Goal: Use online tool/utility: Utilize a website feature to perform a specific function

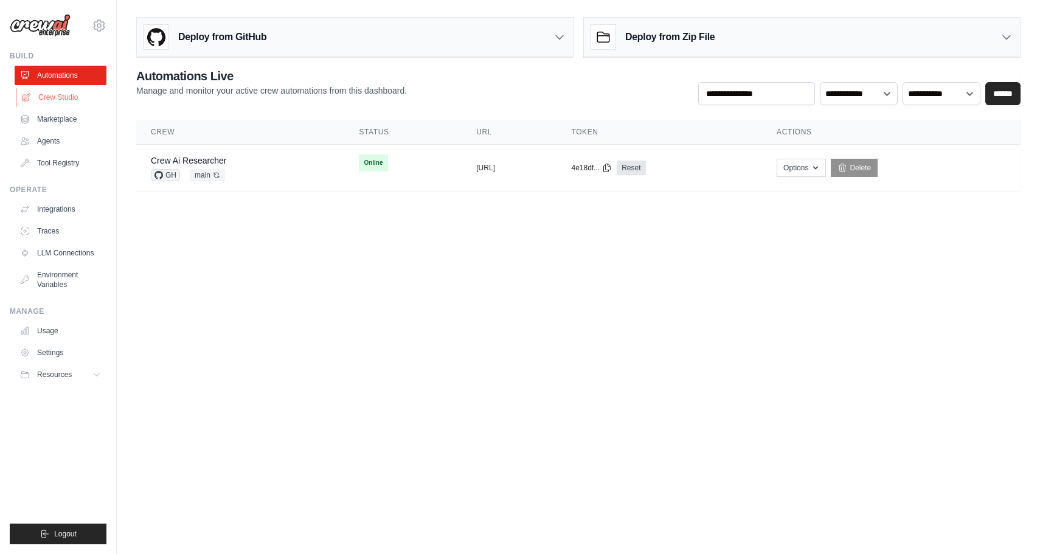
click at [69, 100] on link "Crew Studio" at bounding box center [62, 97] width 92 height 19
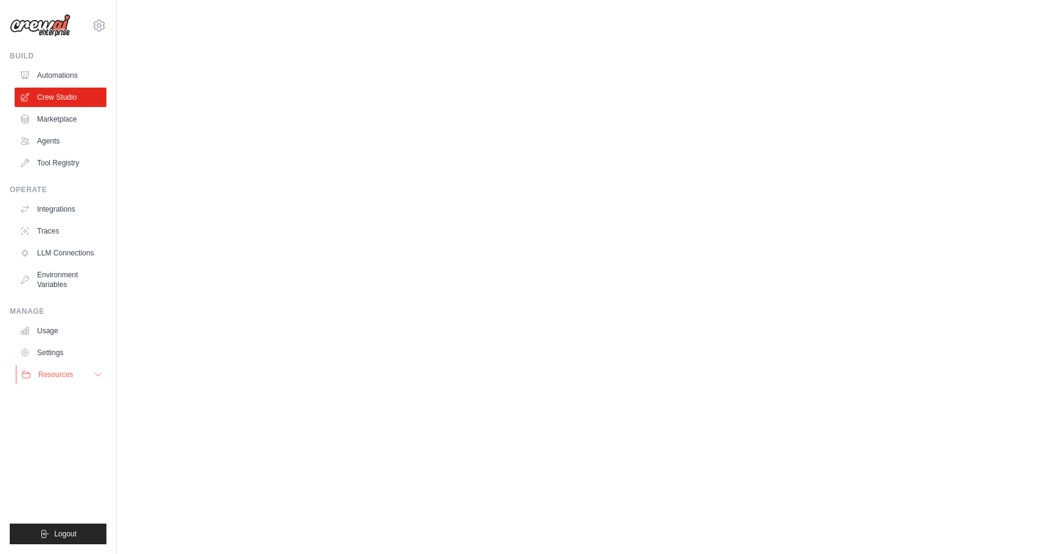
click at [94, 373] on icon at bounding box center [98, 375] width 10 height 10
click at [52, 357] on link "Settings" at bounding box center [62, 352] width 92 height 19
click at [47, 334] on link "Usage" at bounding box center [62, 330] width 92 height 19
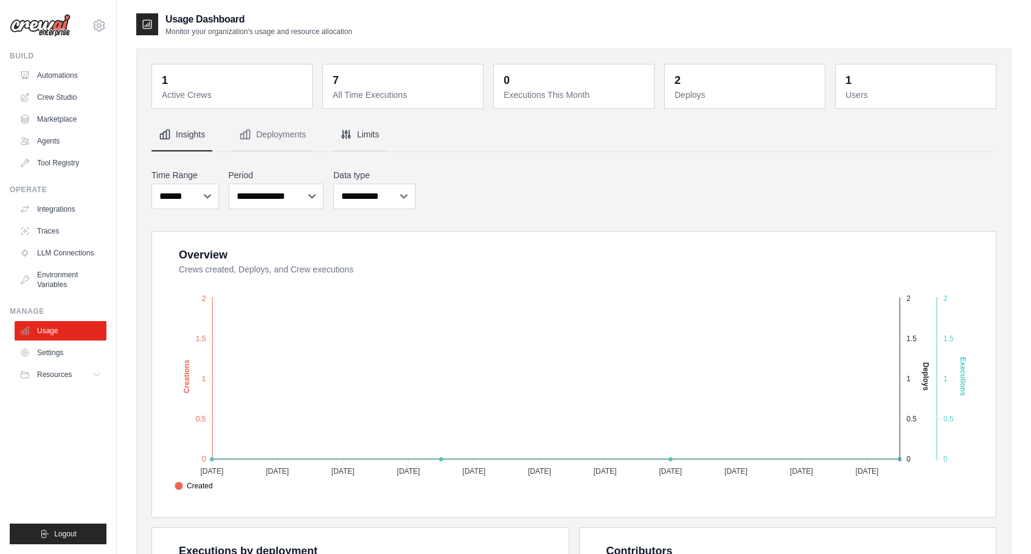
click at [364, 130] on button "Limits" at bounding box center [360, 135] width 54 height 33
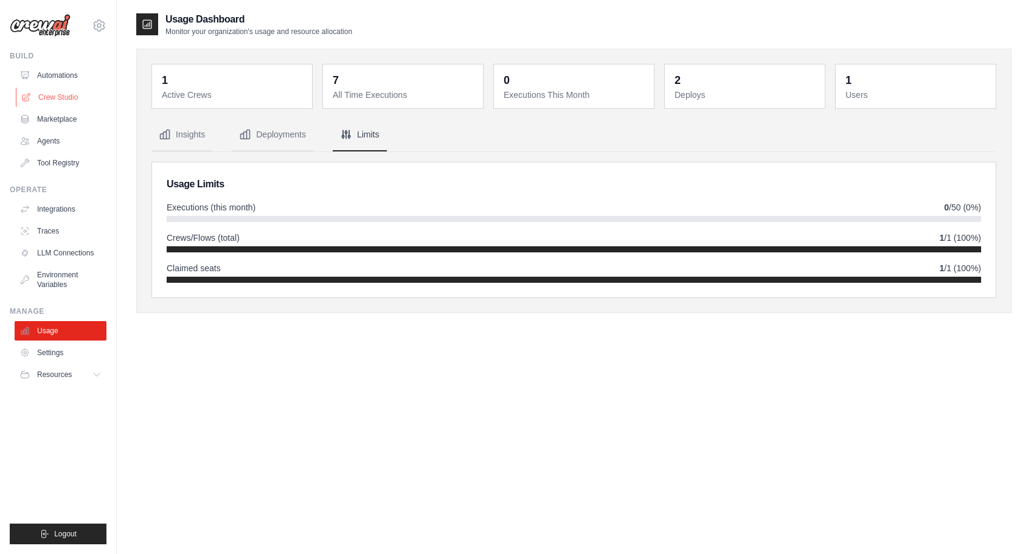
click at [58, 105] on link "Crew Studio" at bounding box center [62, 97] width 92 height 19
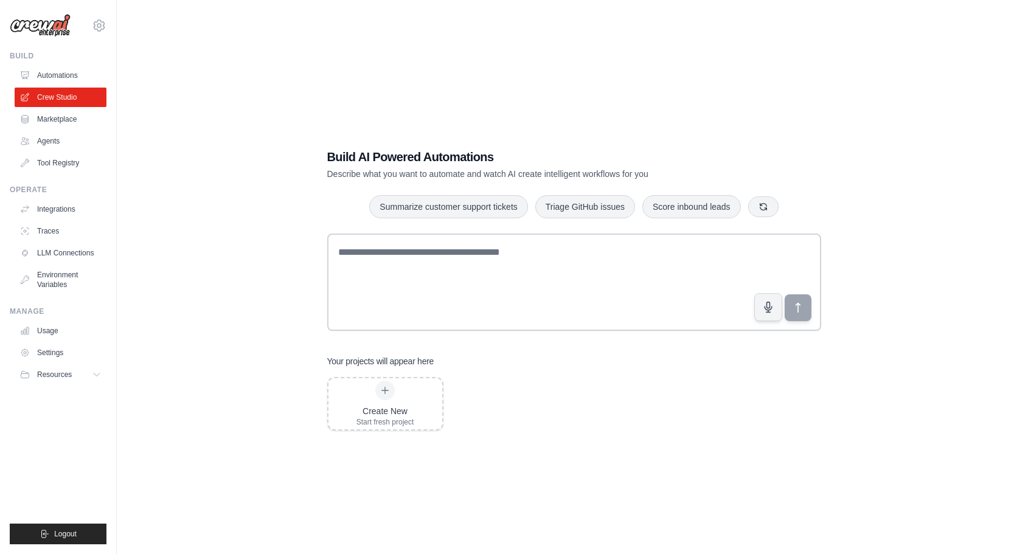
click at [134, 230] on div "Build AI Powered Automations Describe what you want to automate and watch AI cr…" at bounding box center [574, 289] width 914 height 554
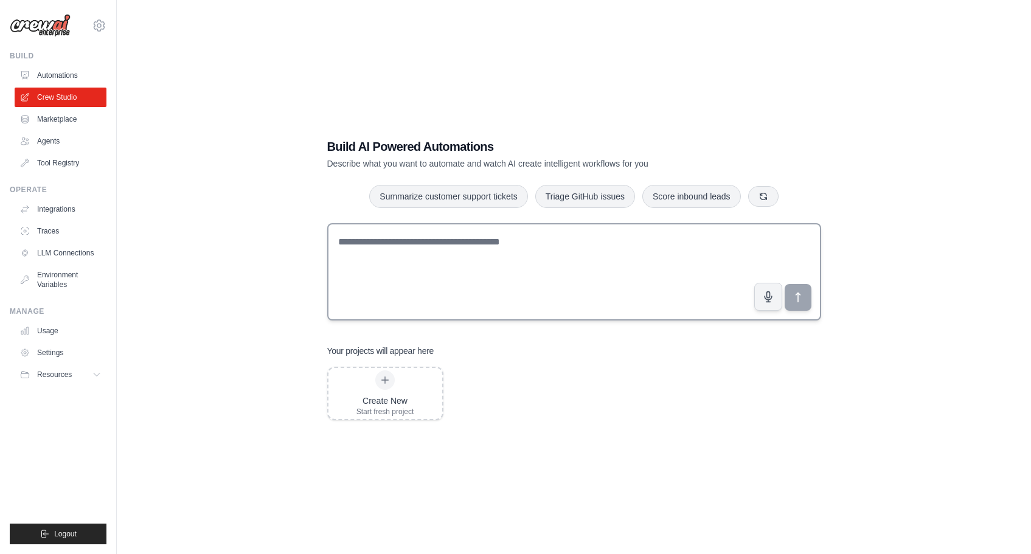
scroll to position [23, 0]
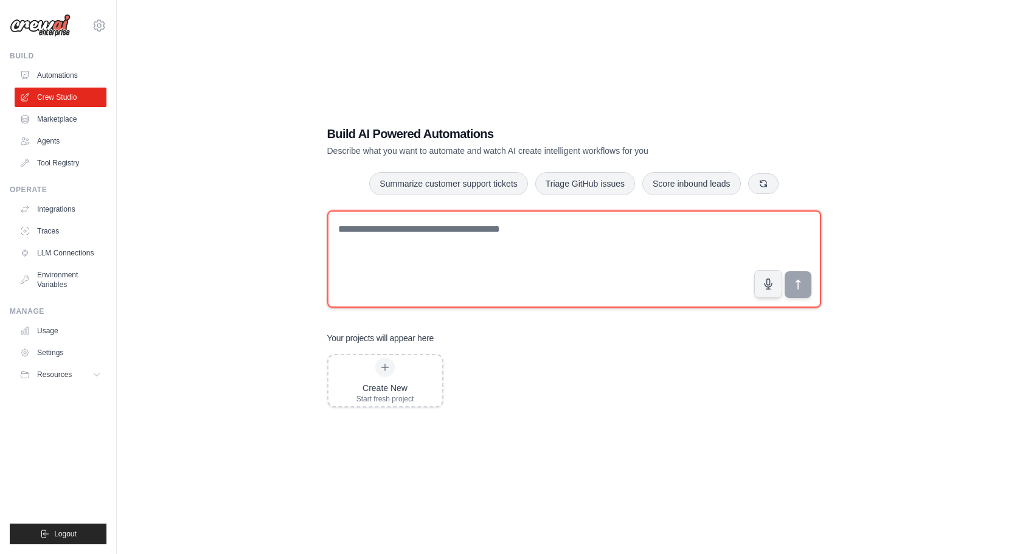
click at [420, 231] on textarea at bounding box center [574, 258] width 494 height 97
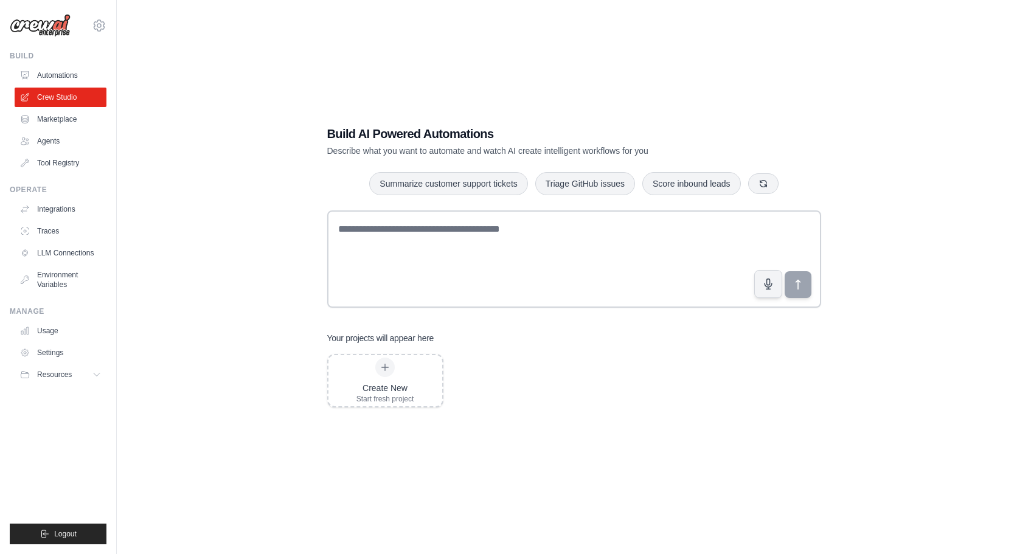
click at [373, 128] on h1 "Build AI Powered Automations" at bounding box center [531, 133] width 409 height 17
click at [274, 164] on div "Build AI Powered Automations Describe what you want to automate and watch AI cr…" at bounding box center [573, 266] width 875 height 554
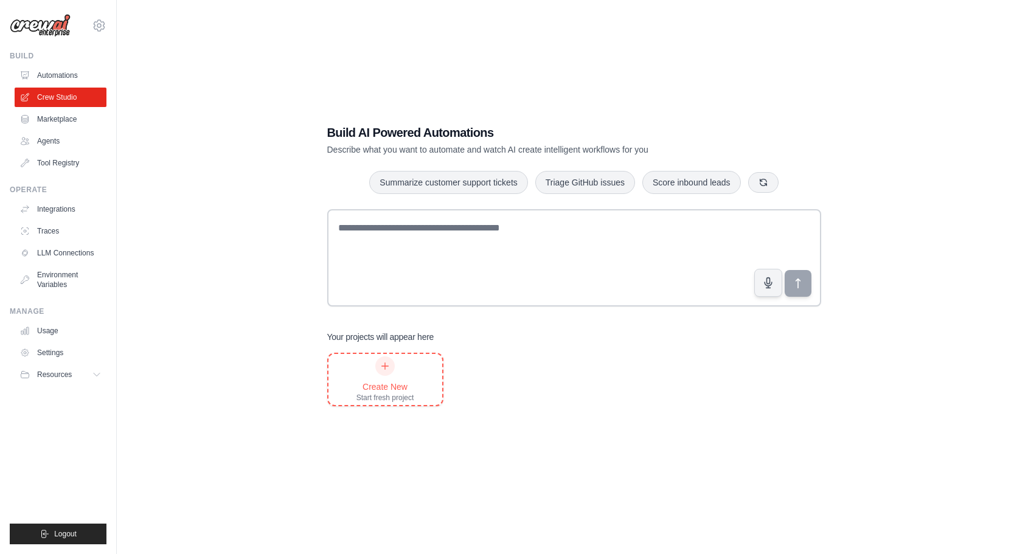
click at [386, 375] on div at bounding box center [384, 365] width 19 height 19
click at [256, 242] on div "Build AI Powered Automations Describe what you want to automate and watch AI cr…" at bounding box center [573, 265] width 875 height 554
click at [46, 206] on link "Integrations" at bounding box center [62, 208] width 92 height 19
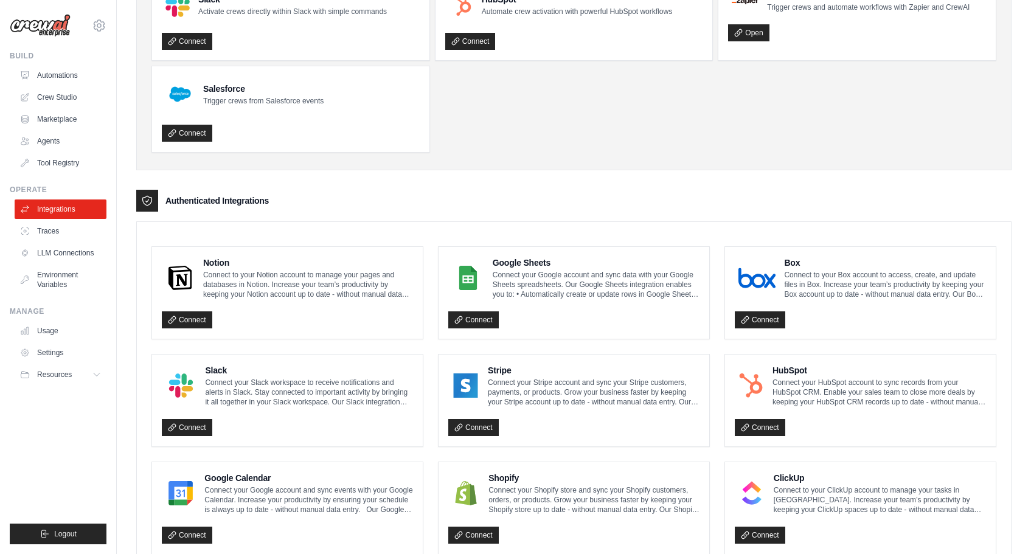
scroll to position [587, 0]
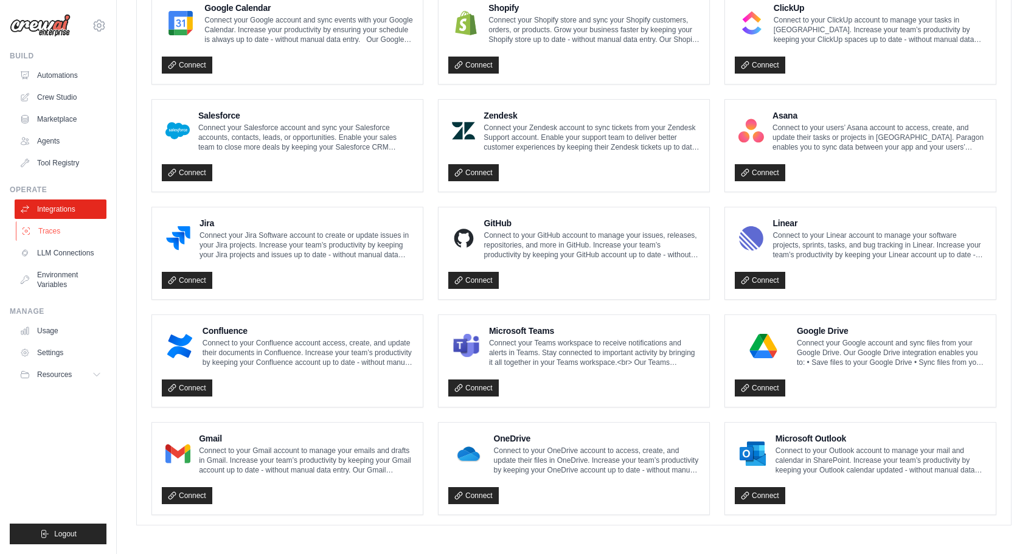
click at [56, 230] on link "Traces" at bounding box center [62, 230] width 92 height 19
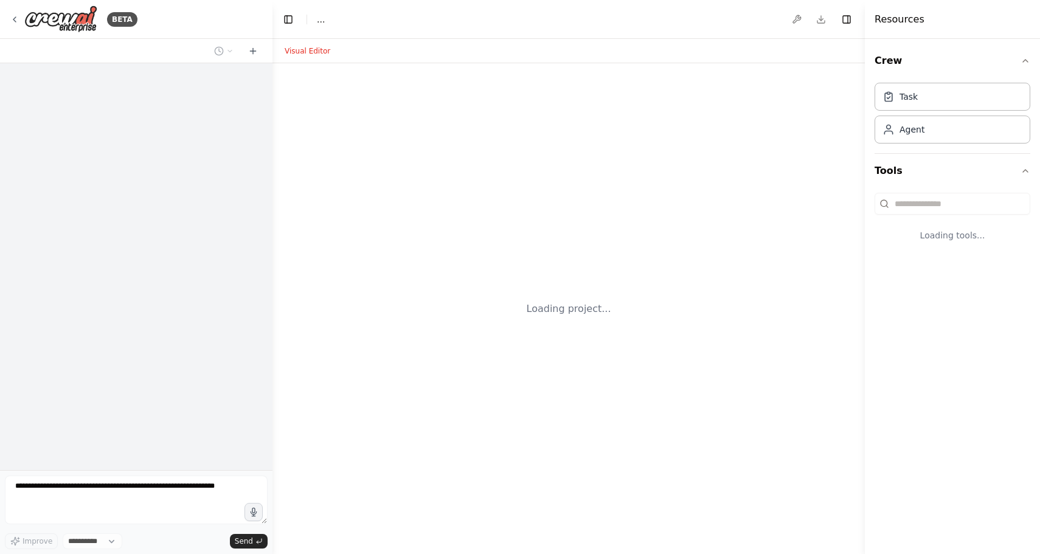
select select "****"
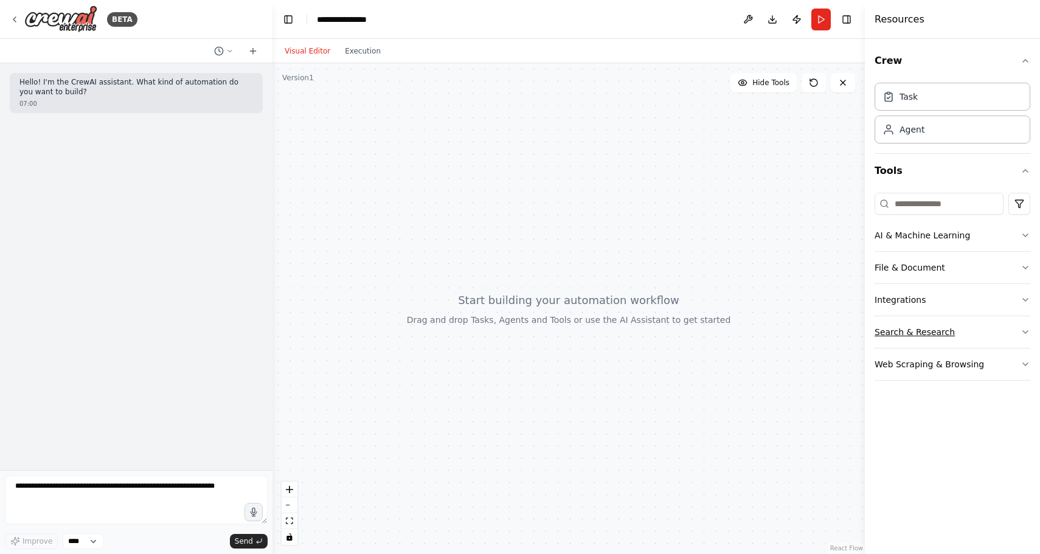
click at [974, 327] on button "Search & Research" at bounding box center [953, 332] width 156 height 32
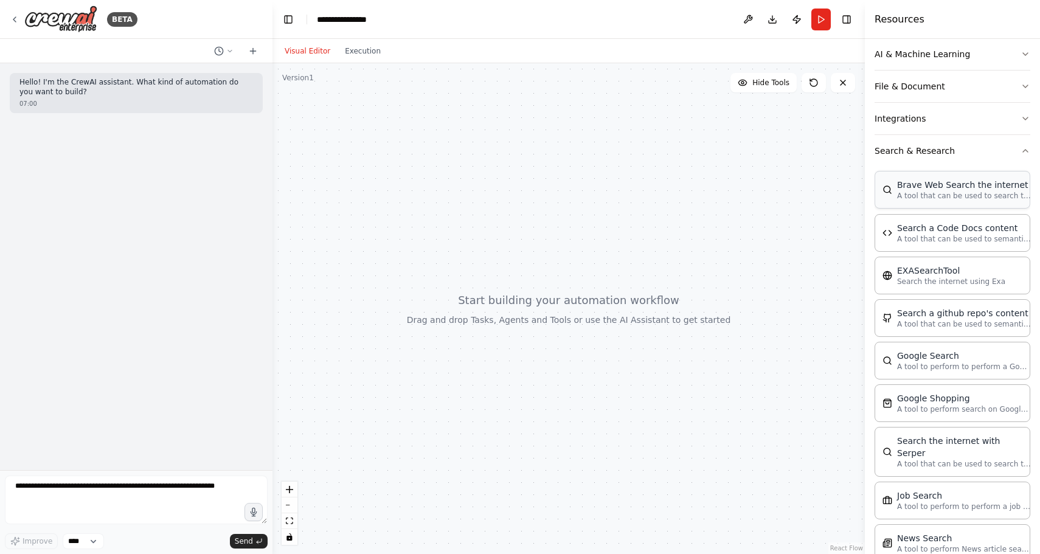
scroll to position [123, 0]
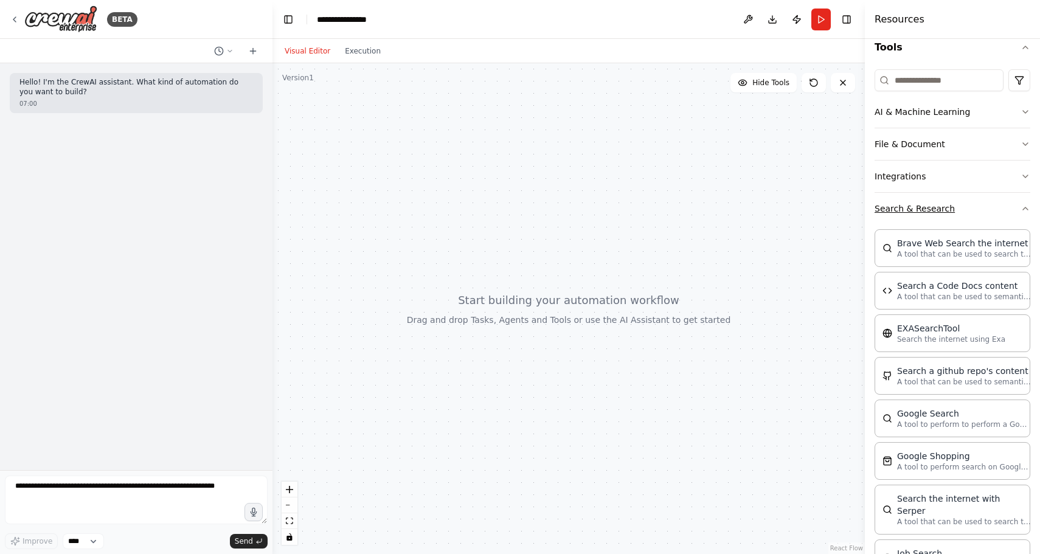
click at [994, 211] on button "Search & Research" at bounding box center [953, 209] width 156 height 32
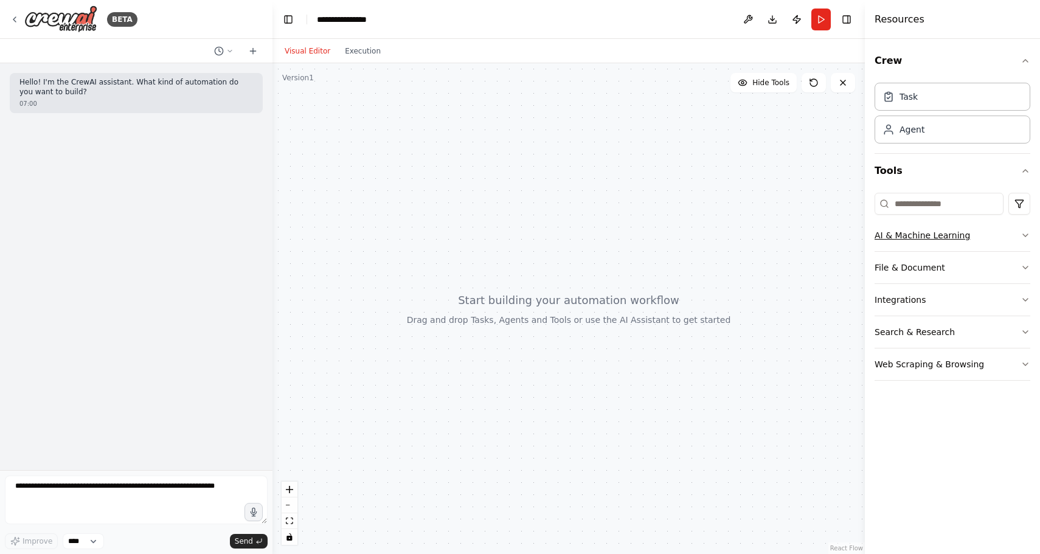
click at [1002, 237] on button "AI & Machine Learning" at bounding box center [953, 236] width 156 height 32
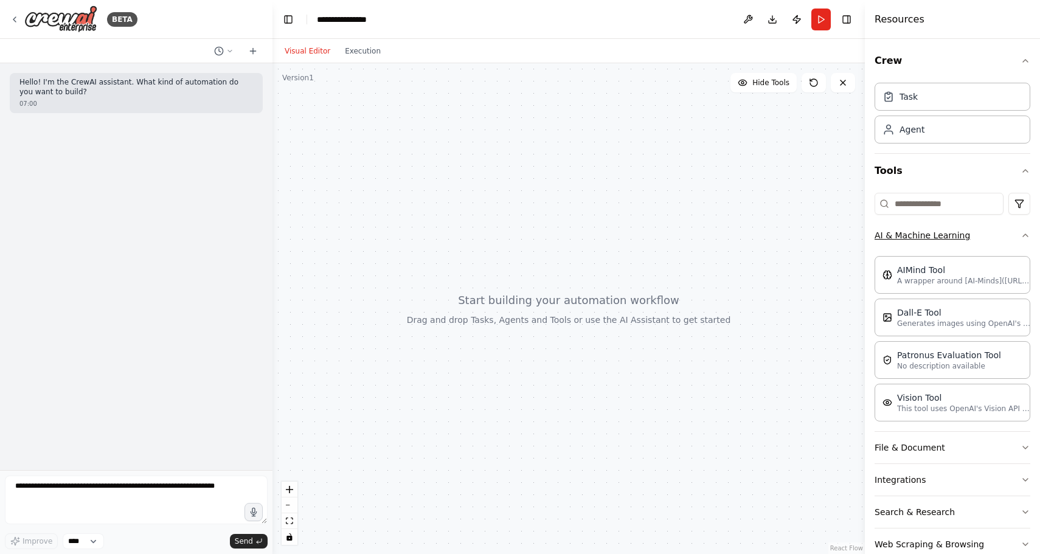
scroll to position [26, 0]
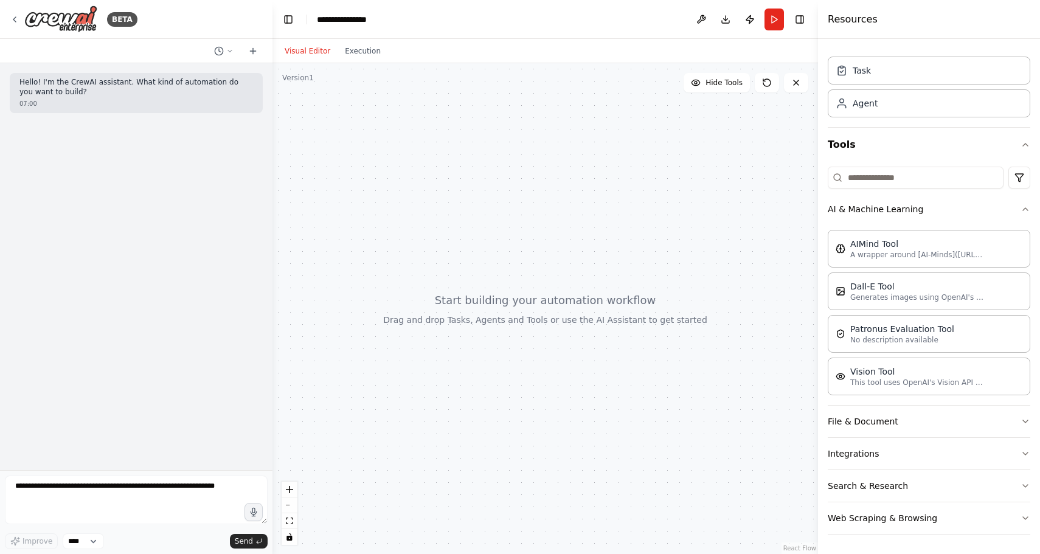
drag, startPoint x: 867, startPoint y: 265, endPoint x: 818, endPoint y: 260, distance: 49.0
click at [818, 260] on div at bounding box center [820, 277] width 5 height 554
click at [928, 384] on p "This tool uses OpenAI's Vision API to describe the contents of an image." at bounding box center [917, 382] width 134 height 10
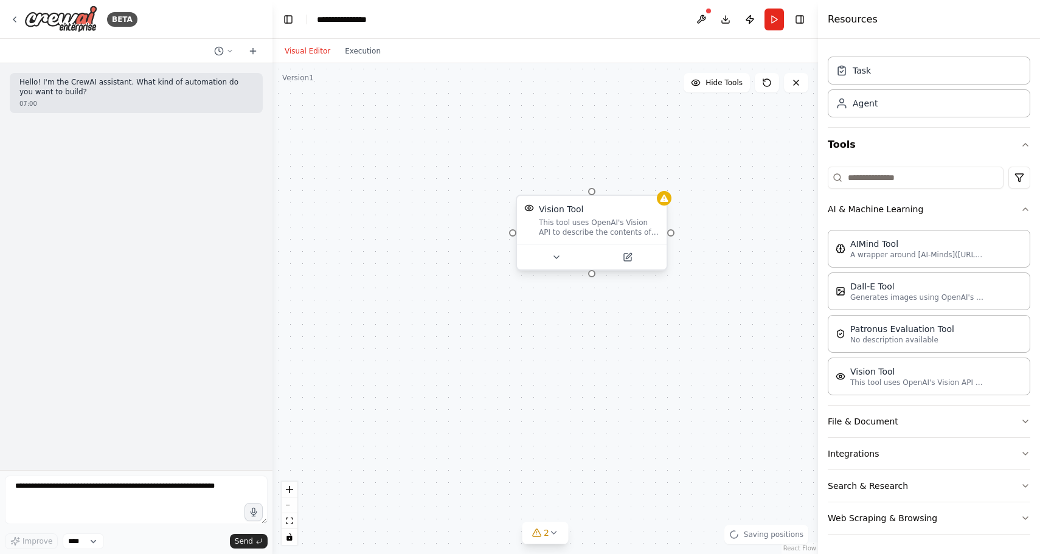
click at [598, 235] on div "This tool uses OpenAI's Vision API to describe the contents of an image." at bounding box center [599, 227] width 120 height 19
click at [660, 187] on icon at bounding box center [657, 183] width 7 height 7
click at [649, 183] on button at bounding box center [657, 184] width 16 height 16
click at [655, 184] on icon at bounding box center [657, 184] width 5 height 7
click at [615, 181] on button "Confirm" at bounding box center [622, 183] width 43 height 15
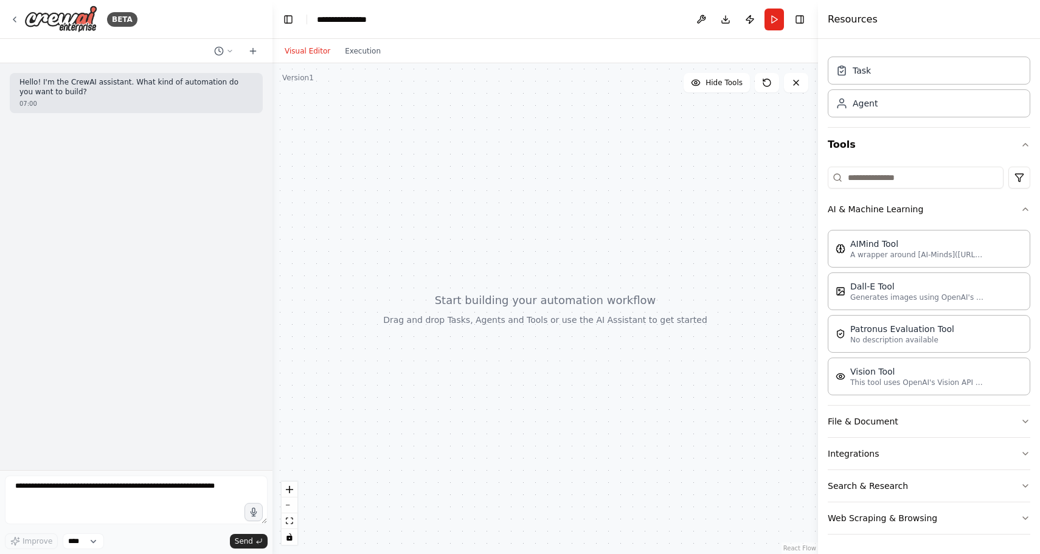
drag, startPoint x: 752, startPoint y: 288, endPoint x: 741, endPoint y: 215, distance: 73.7
click at [741, 215] on div at bounding box center [544, 308] width 545 height 491
click at [926, 205] on button "AI & Machine Learning" at bounding box center [929, 209] width 203 height 32
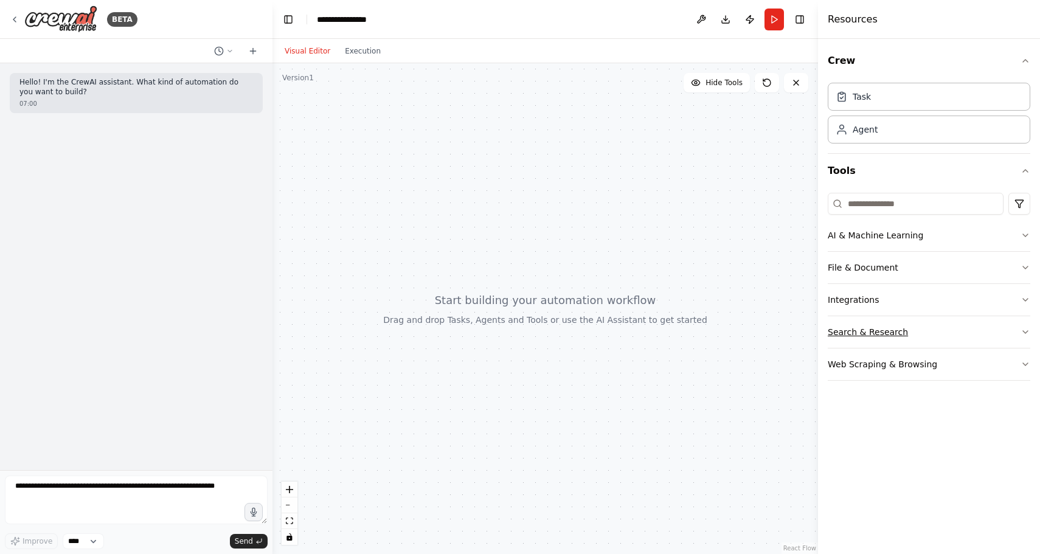
click at [913, 325] on button "Search & Research" at bounding box center [929, 332] width 203 height 32
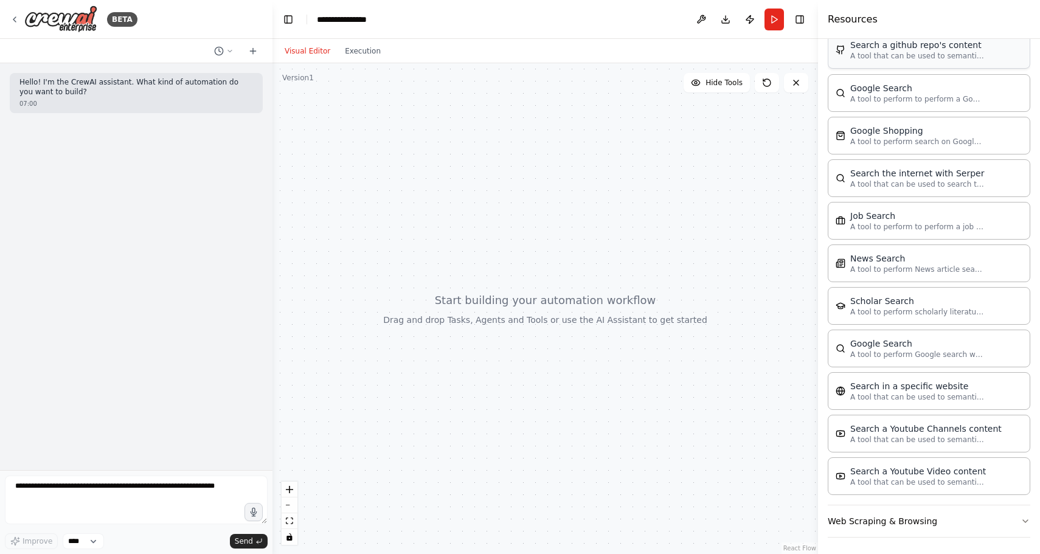
scroll to position [452, 0]
click at [937, 266] on p "A tool to perform News article search with a search_query." at bounding box center [917, 266] width 134 height 10
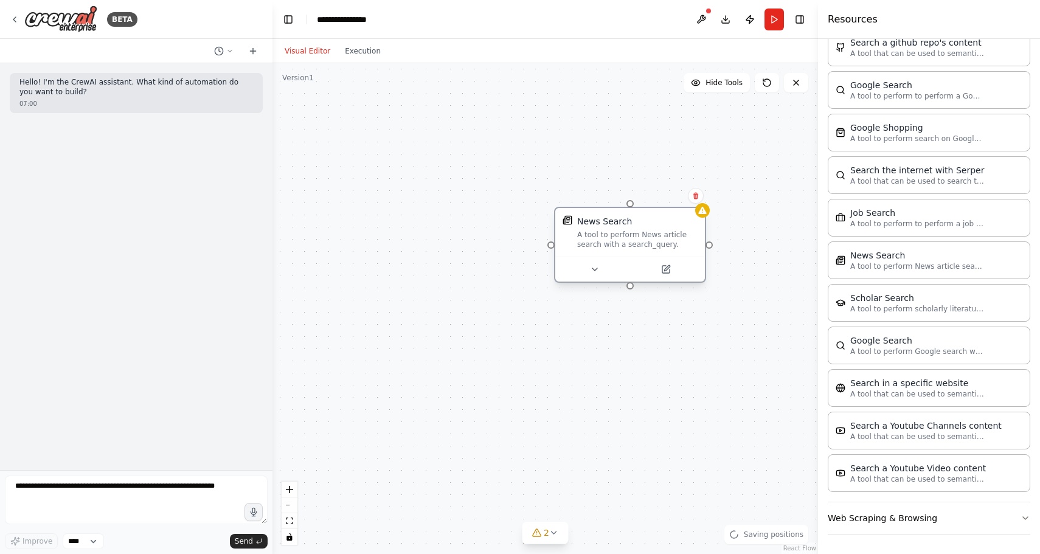
drag, startPoint x: 713, startPoint y: 238, endPoint x: 636, endPoint y: 229, distance: 77.2
click at [635, 225] on div "News Search" at bounding box center [637, 221] width 120 height 12
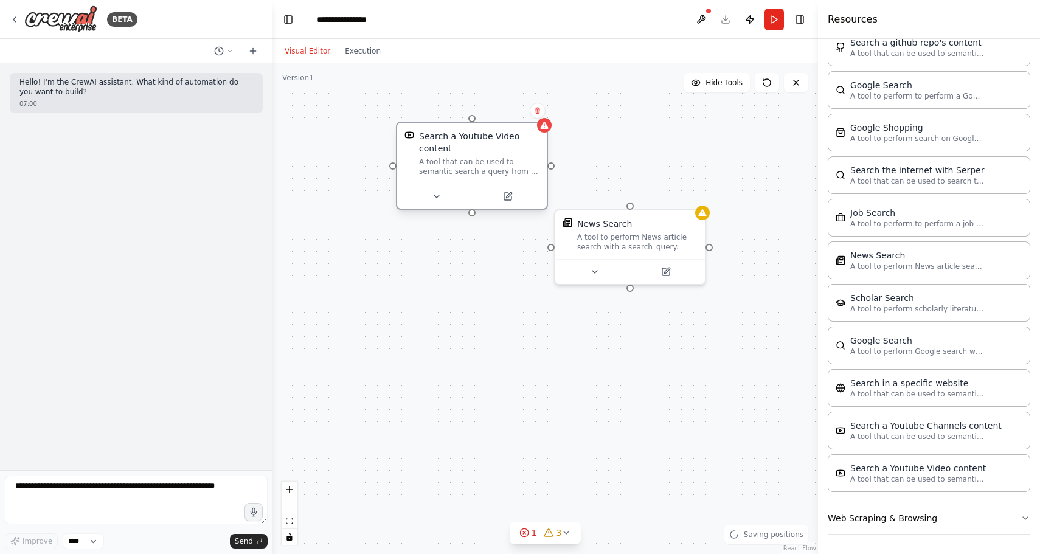
drag, startPoint x: 579, startPoint y: 179, endPoint x: 466, endPoint y: 128, distance: 124.1
click at [466, 128] on div "Search a Youtube Video content A tool that can be used to semantic search a que…" at bounding box center [472, 153] width 150 height 61
click at [938, 517] on button "Web Scraping & Browsing" at bounding box center [929, 518] width 203 height 32
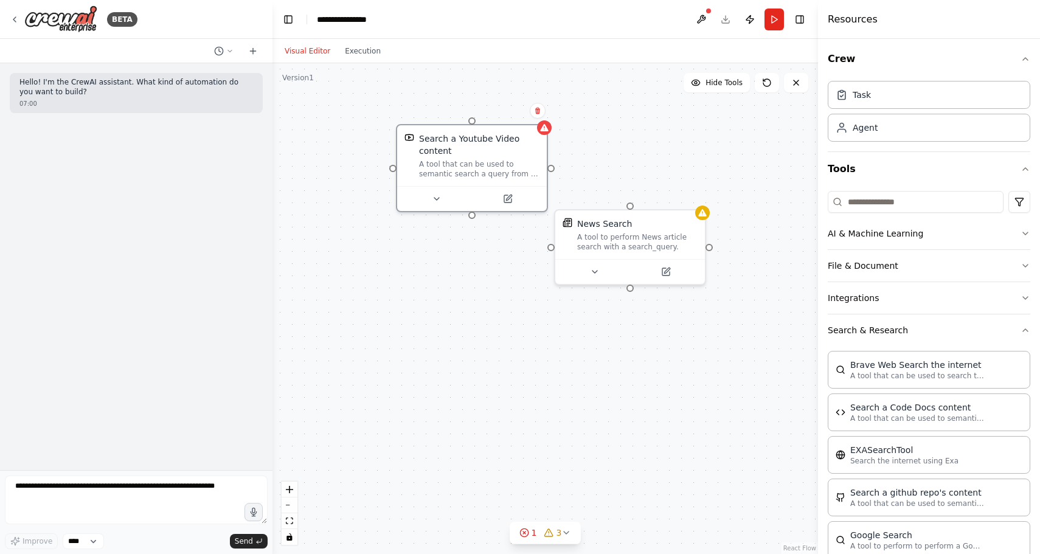
scroll to position [0, 0]
